Goal: Task Accomplishment & Management: Manage account settings

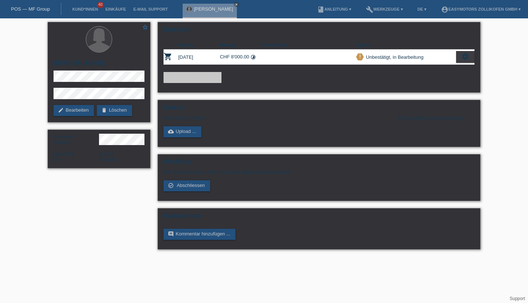
click at [108, 7] on li "Einkäufe" at bounding box center [116, 9] width 28 height 19
click at [114, 8] on link "Einkäufe" at bounding box center [116, 9] width 28 height 4
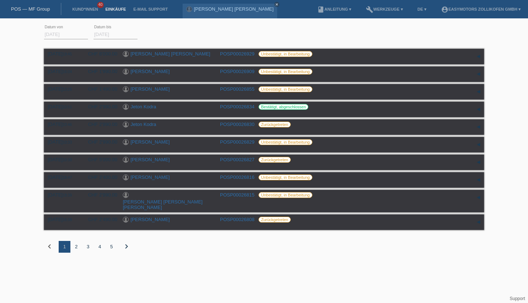
click at [144, 143] on link "[PERSON_NAME]" at bounding box center [150, 142] width 39 height 6
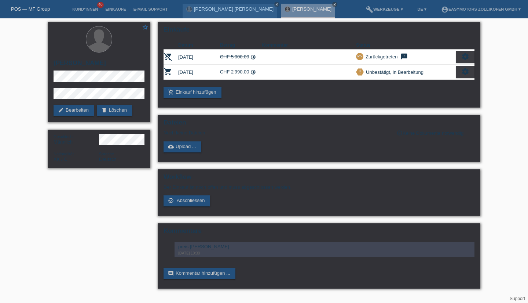
click at [460, 69] on div "settings" at bounding box center [465, 72] width 18 height 12
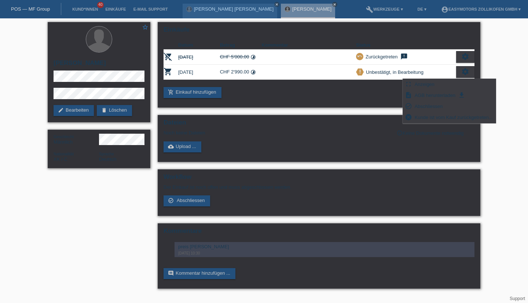
click at [433, 104] on span "Abschliessen" at bounding box center [429, 106] width 30 height 9
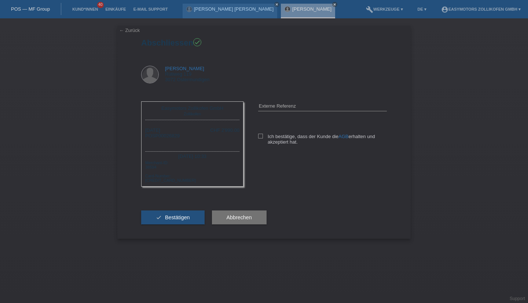
click at [265, 138] on label "Ich bestätige, dass der Kunde die AGB erhalten und akzeptiert hat." at bounding box center [322, 139] width 129 height 11
click at [263, 138] on input "Ich bestätige, dass der Kunde die AGB erhalten und akzeptiert hat." at bounding box center [260, 136] width 5 height 5
checkbox input "true"
click at [168, 224] on button "check Bestätigen" at bounding box center [172, 217] width 63 height 14
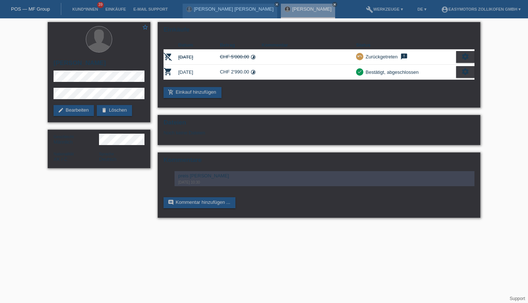
click at [109, 9] on link "Einkäufe" at bounding box center [116, 9] width 28 height 4
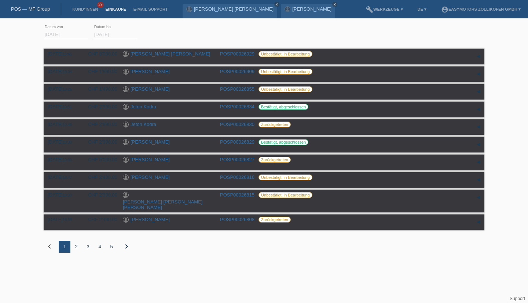
click at [77, 244] on div "2" at bounding box center [76, 247] width 12 height 12
